Goal: Task Accomplishment & Management: Manage account settings

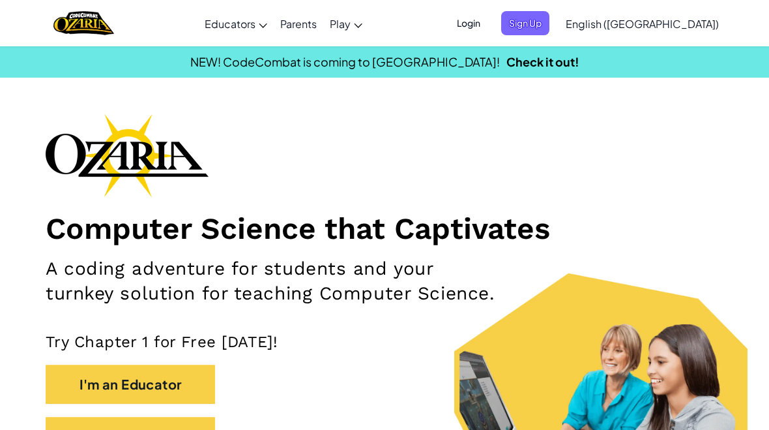
click at [488, 24] on span "Login" at bounding box center [468, 23] width 39 height 24
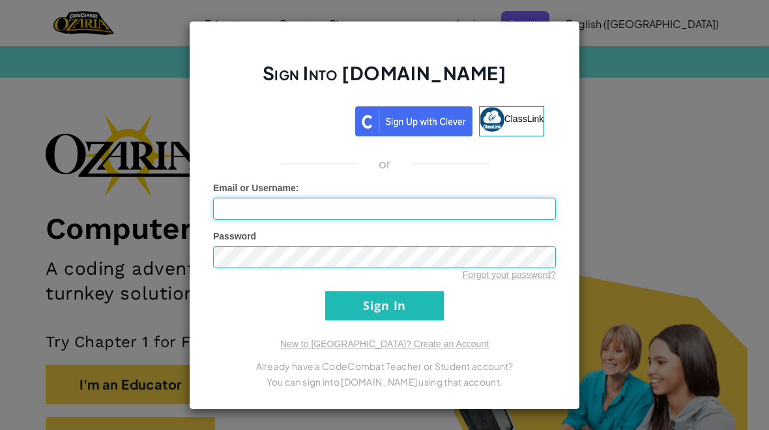
click at [231, 212] on input "Email or Username :" at bounding box center [384, 209] width 343 height 22
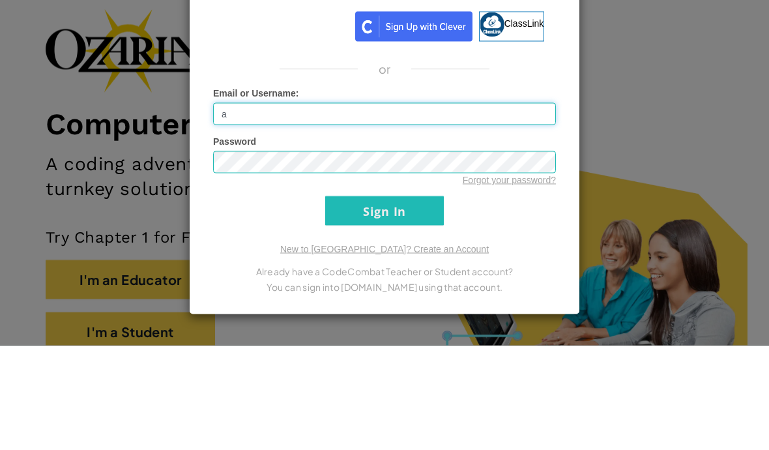
click at [385, 301] on input "Sign In" at bounding box center [384, 315] width 119 height 29
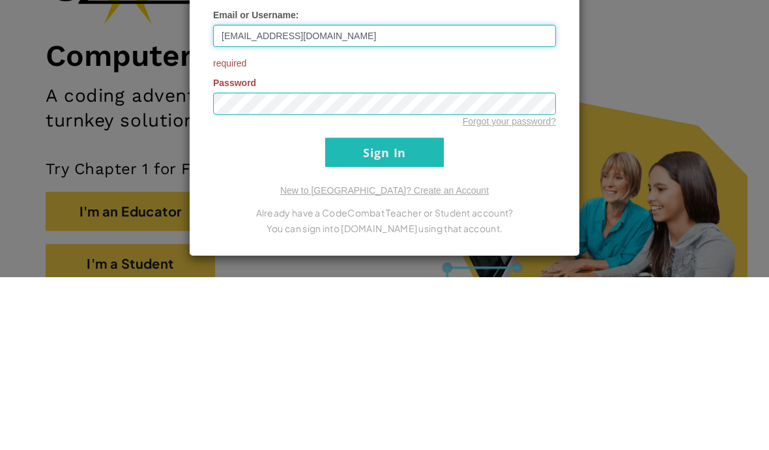
click at [236, 198] on input "[EMAIL_ADDRESS][DOMAIN_NAME]" at bounding box center [384, 209] width 343 height 22
click at [227, 198] on input "[EMAIL_ADDRESS][DOMAIN_NAME]" at bounding box center [384, 209] width 343 height 22
click at [236, 198] on input "[EMAIL_ADDRESS][DOMAIN_NAME]" at bounding box center [384, 209] width 343 height 22
type input "[EMAIL_ADDRESS][DOMAIN_NAME]"
click at [340, 310] on input "Sign In" at bounding box center [384, 324] width 119 height 29
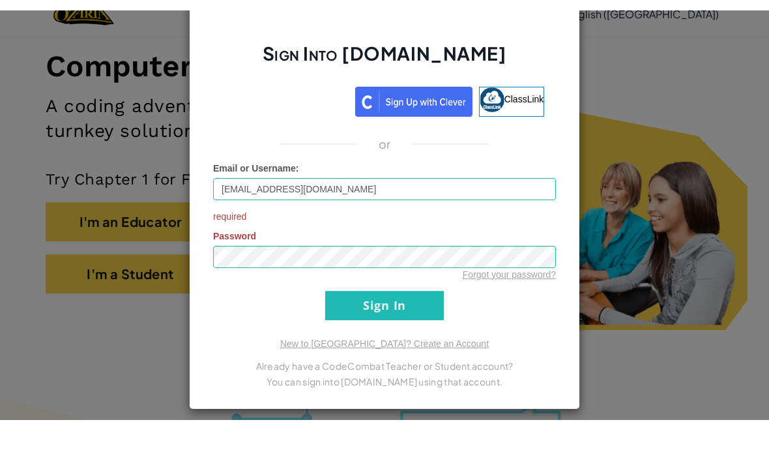
scroll to position [173, 0]
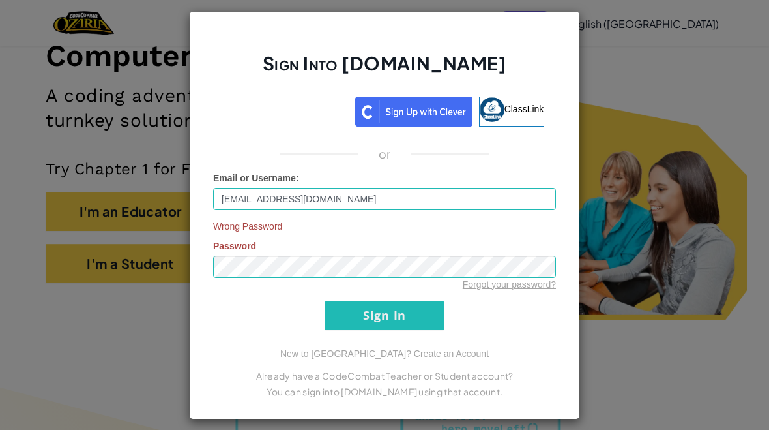
click at [420, 310] on input "Sign In" at bounding box center [384, 315] width 119 height 29
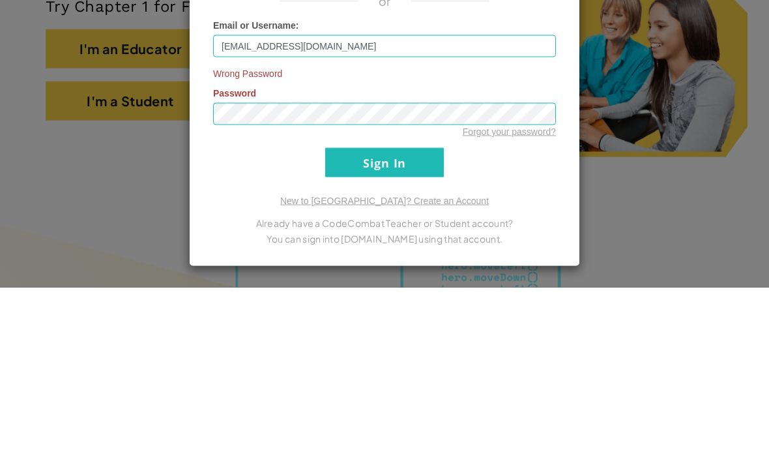
click at [513, 289] on link "Forgot your password?" at bounding box center [509, 294] width 93 height 10
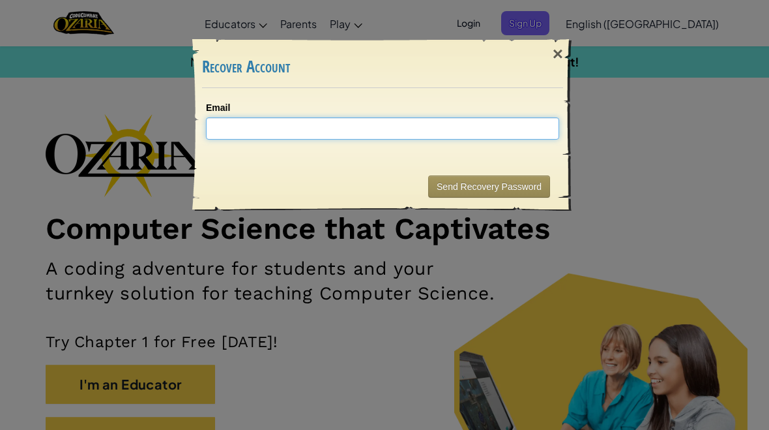
click at [494, 134] on input "Email" at bounding box center [382, 128] width 353 height 22
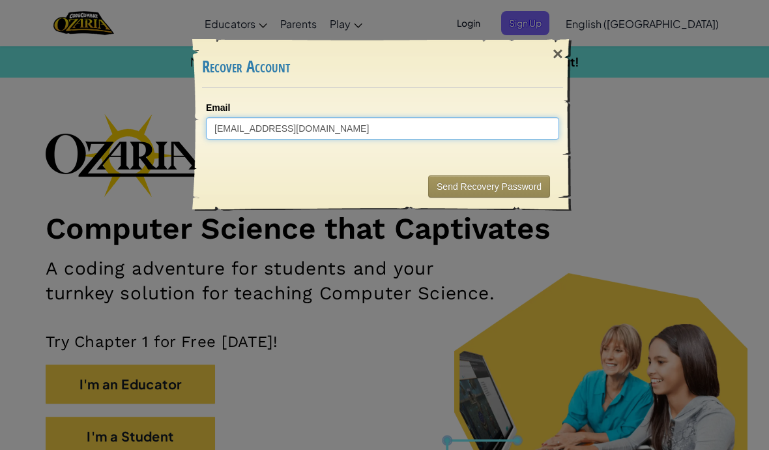
type input "[EMAIL_ADDRESS][DOMAIN_NAME]"
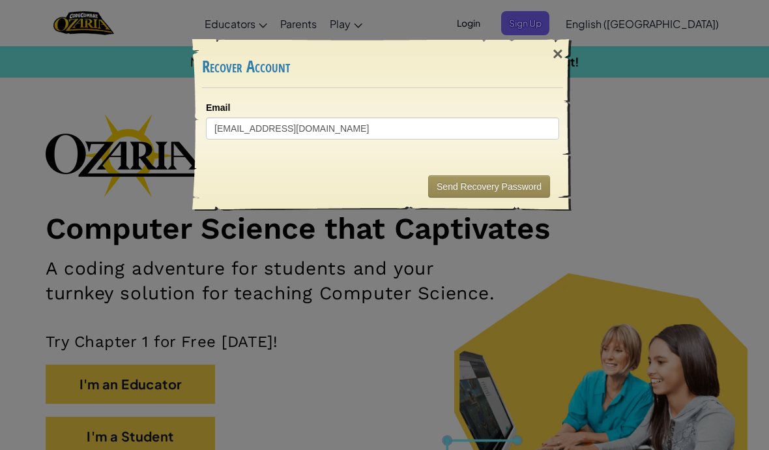
click at [640, 113] on div "× Recover Account Email [EMAIL_ADDRESS][DOMAIN_NAME] Sending... Send Recovery P…" at bounding box center [384, 225] width 769 height 450
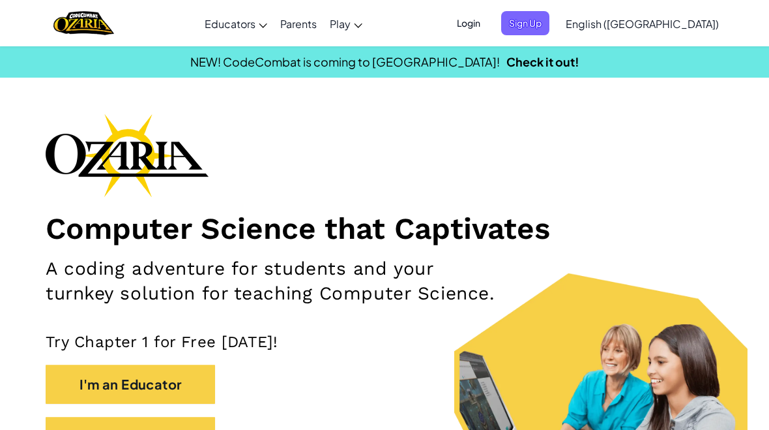
click at [488, 23] on span "Login" at bounding box center [468, 23] width 39 height 24
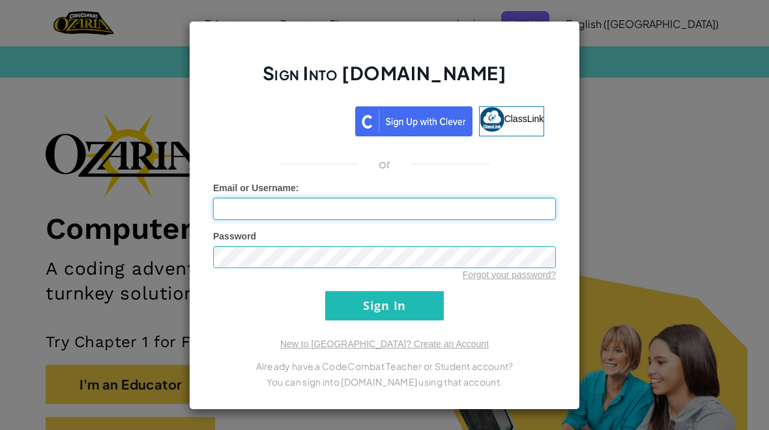
click at [391, 204] on input "Email or Username :" at bounding box center [384, 209] width 343 height 22
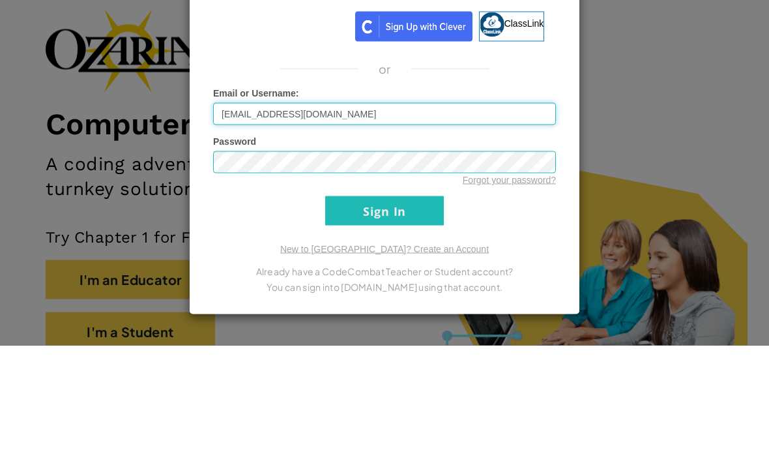
type input "[EMAIL_ADDRESS][DOMAIN_NAME]"
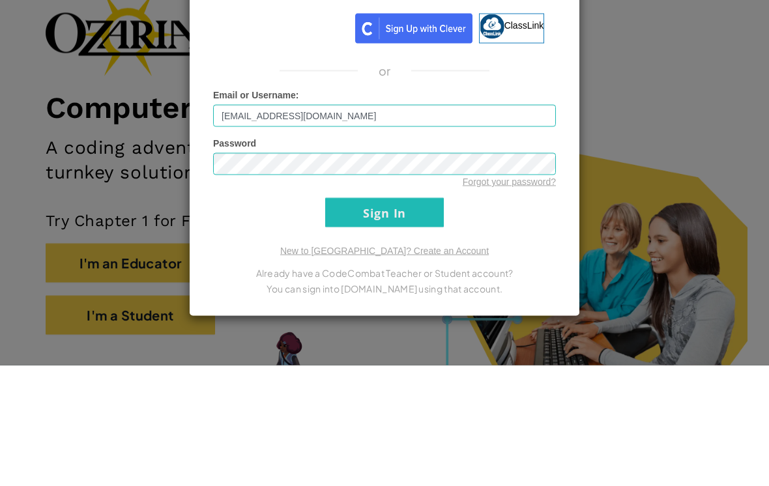
click at [523, 297] on link "Forgot your password?" at bounding box center [509, 302] width 93 height 10
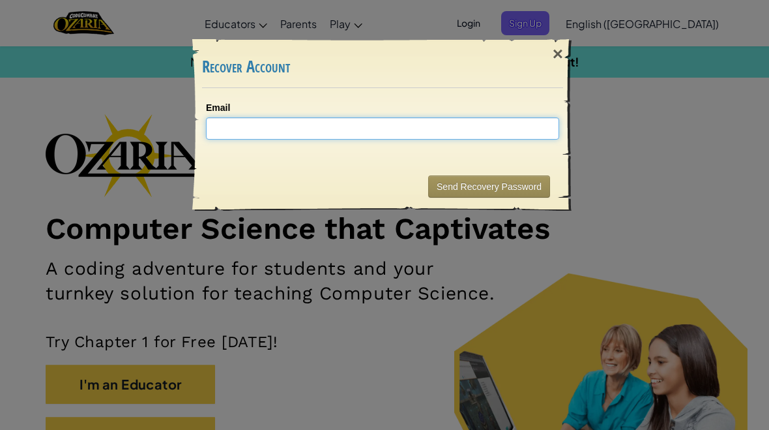
click at [505, 137] on input "Email" at bounding box center [382, 128] width 353 height 22
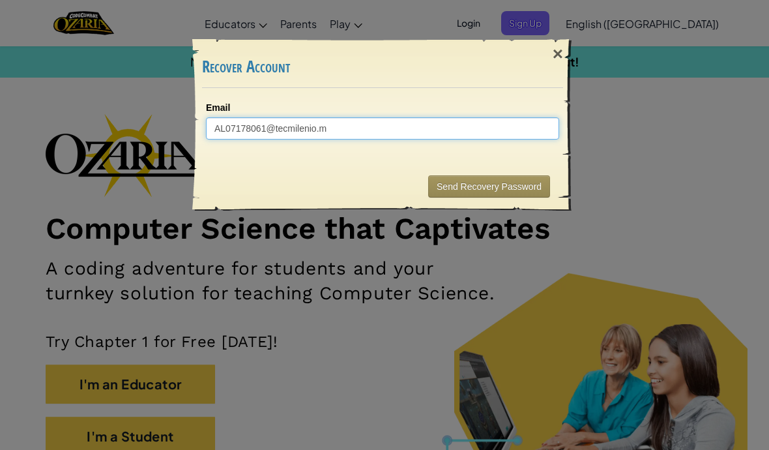
type input "[EMAIL_ADDRESS][DOMAIN_NAME]"
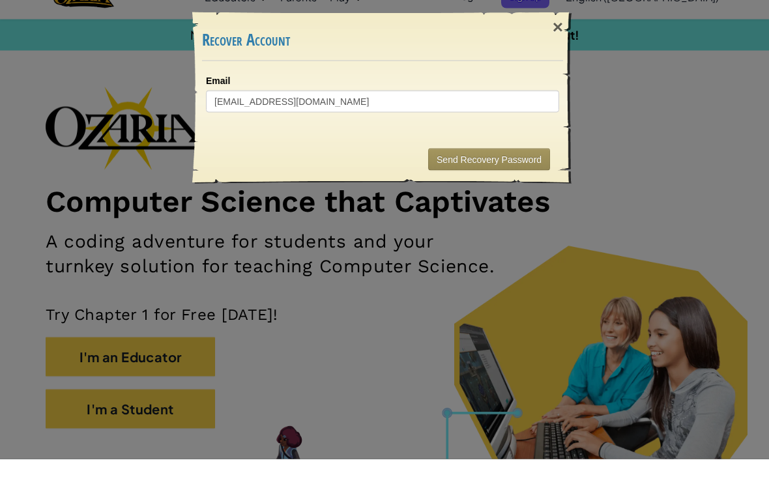
click at [506, 175] on button "Send Recovery Password" at bounding box center [489, 186] width 122 height 22
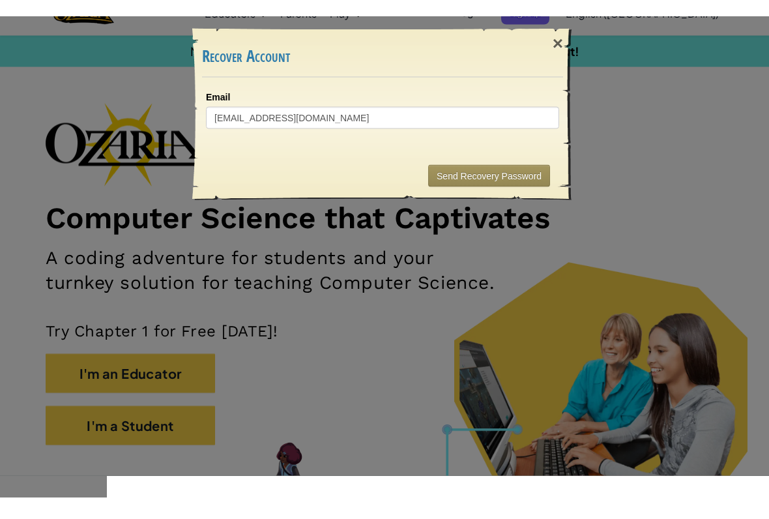
scroll to position [27, 0]
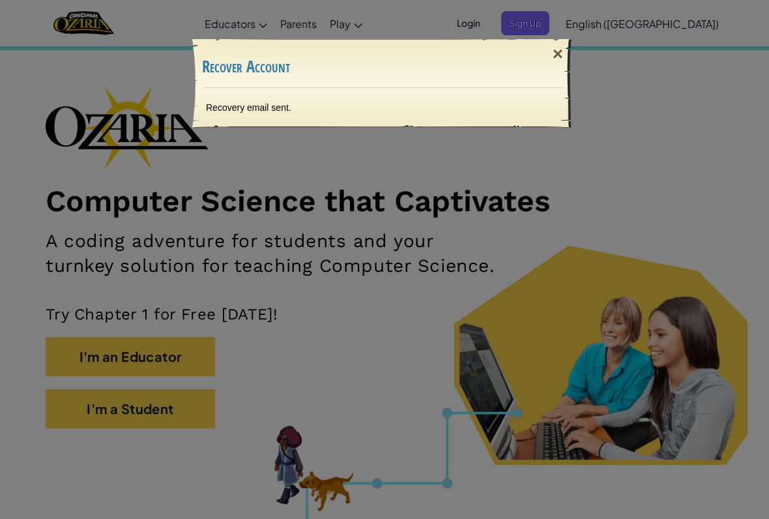
click at [496, 100] on div "Recovery email sent." at bounding box center [383, 107] width 380 height 39
click at [558, 57] on div "×" at bounding box center [558, 54] width 30 height 38
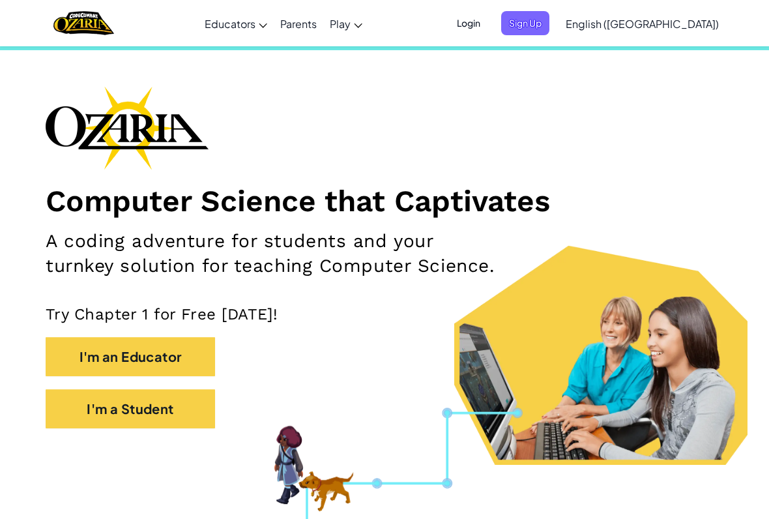
click at [488, 26] on span "Login" at bounding box center [468, 23] width 39 height 24
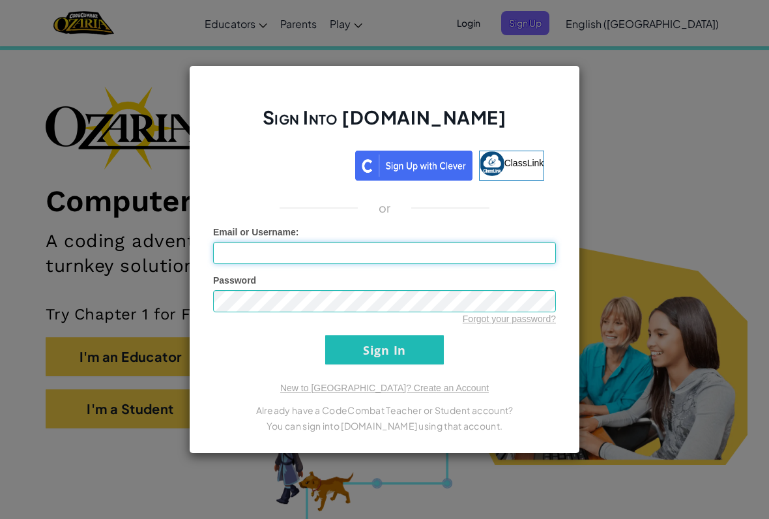
click at [230, 250] on input "Email or Username :" at bounding box center [384, 253] width 343 height 22
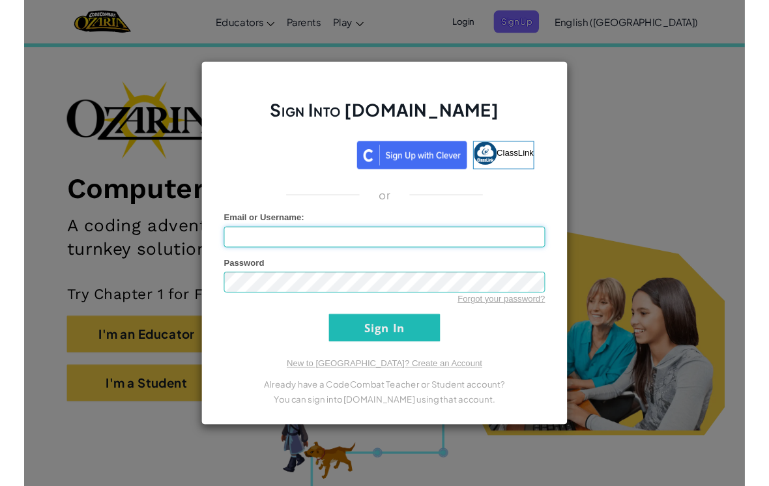
scroll to position [27, 0]
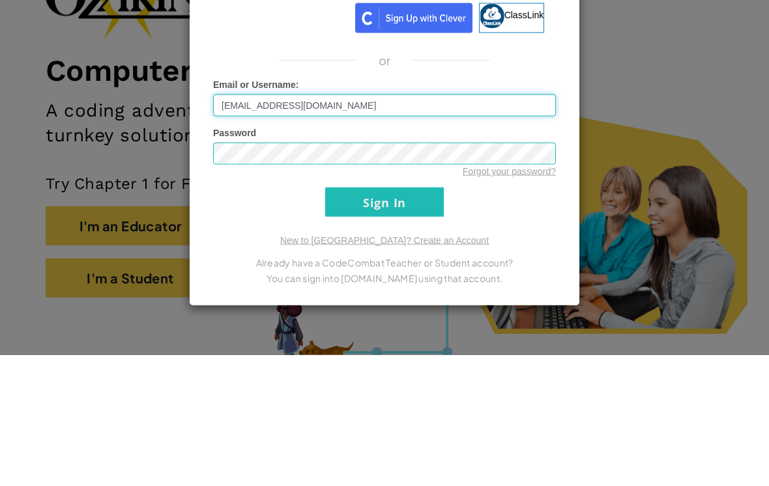
click at [308, 226] on input "[EMAIL_ADDRESS][DOMAIN_NAME]" at bounding box center [384, 237] width 343 height 22
type input "[EMAIL_ADDRESS][DOMAIN_NAME]"
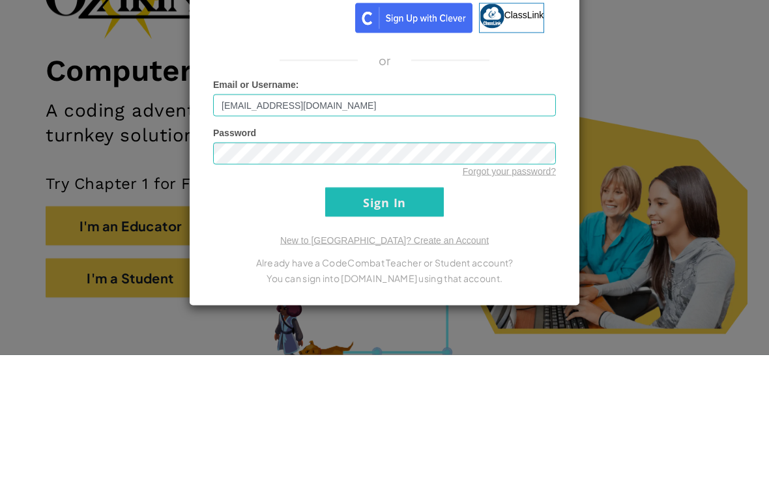
click at [408, 319] on input "Sign In" at bounding box center [384, 333] width 119 height 29
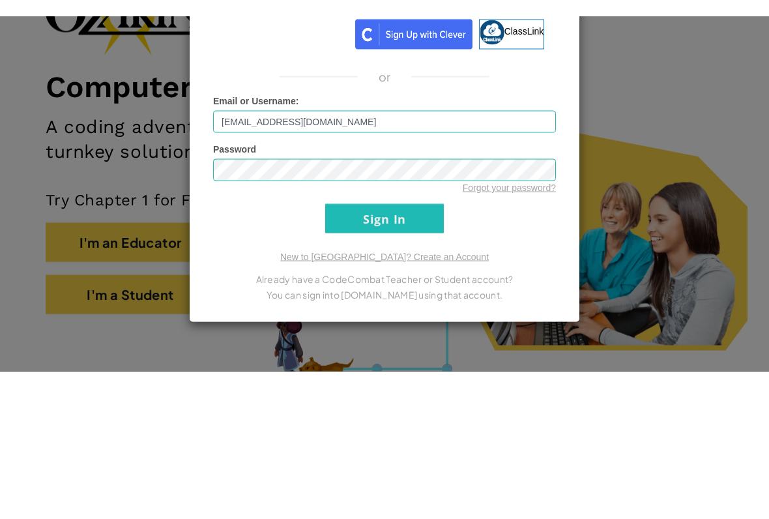
scroll to position [158, 0]
